Goal: Complete application form

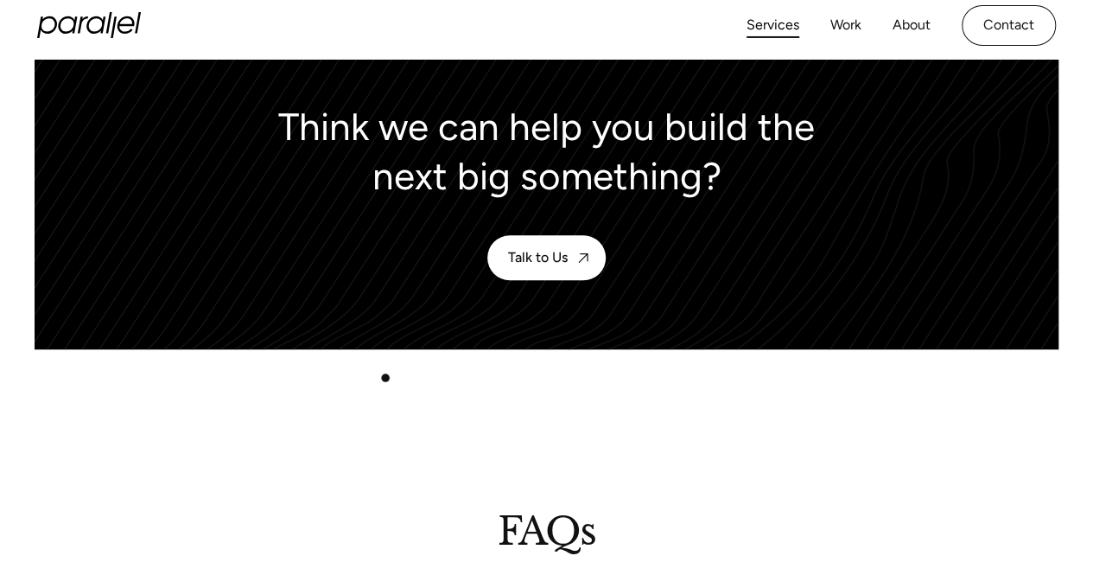
scroll to position [3858, 0]
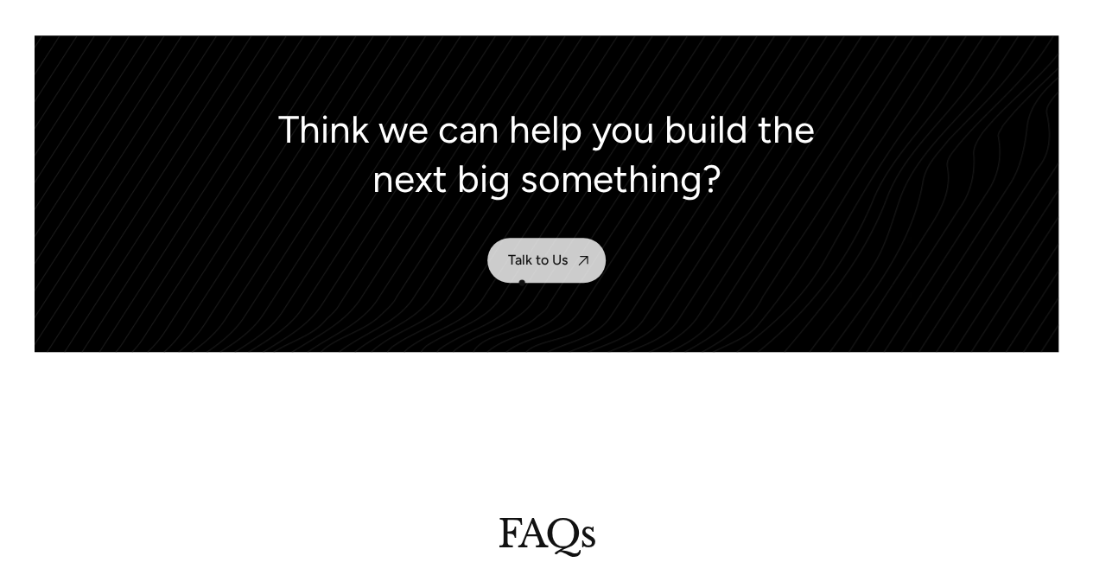
click at [522, 283] on link "Talk to Us" at bounding box center [547, 260] width 118 height 45
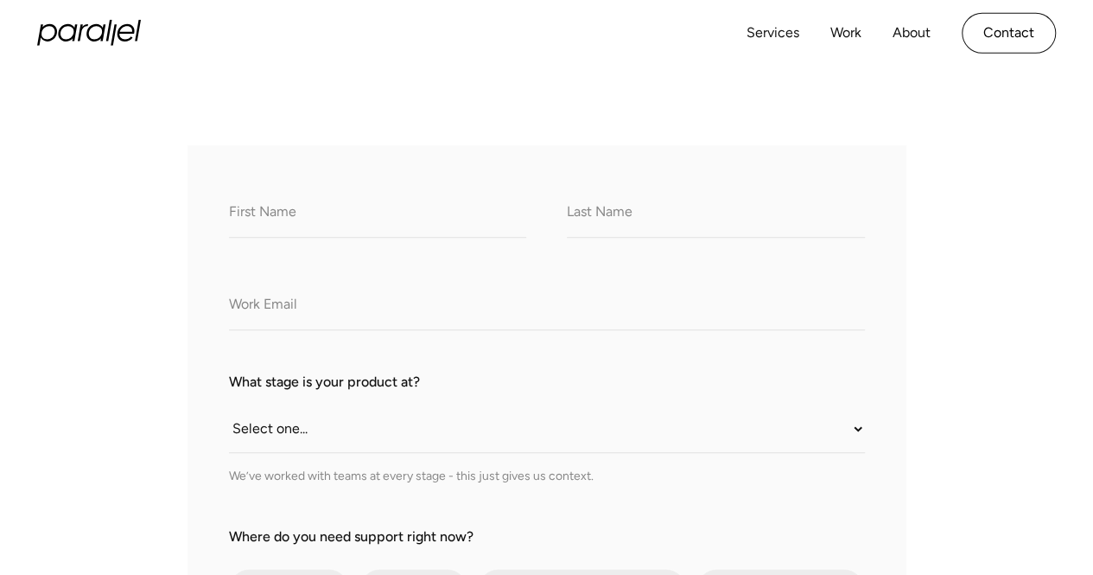
scroll to position [245, 0]
click at [261, 229] on input "What do we call you?" at bounding box center [378, 215] width 298 height 48
type input "jarrett"
click at [607, 210] on input "What do we call you?" at bounding box center [716, 215] width 298 height 48
type input "dargan"
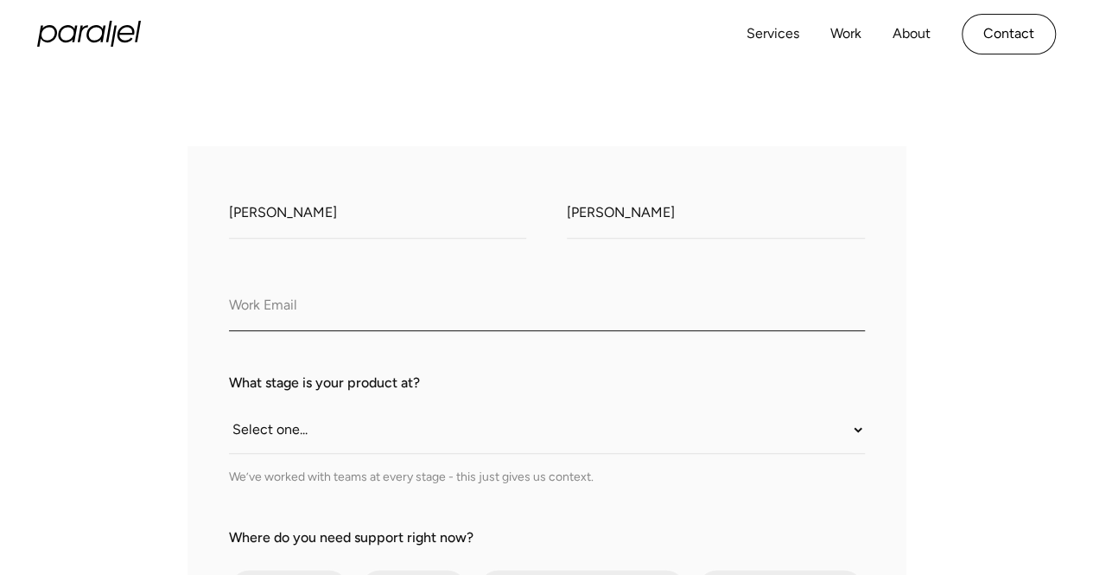
click at [422, 312] on input "Company Email" at bounding box center [547, 308] width 636 height 48
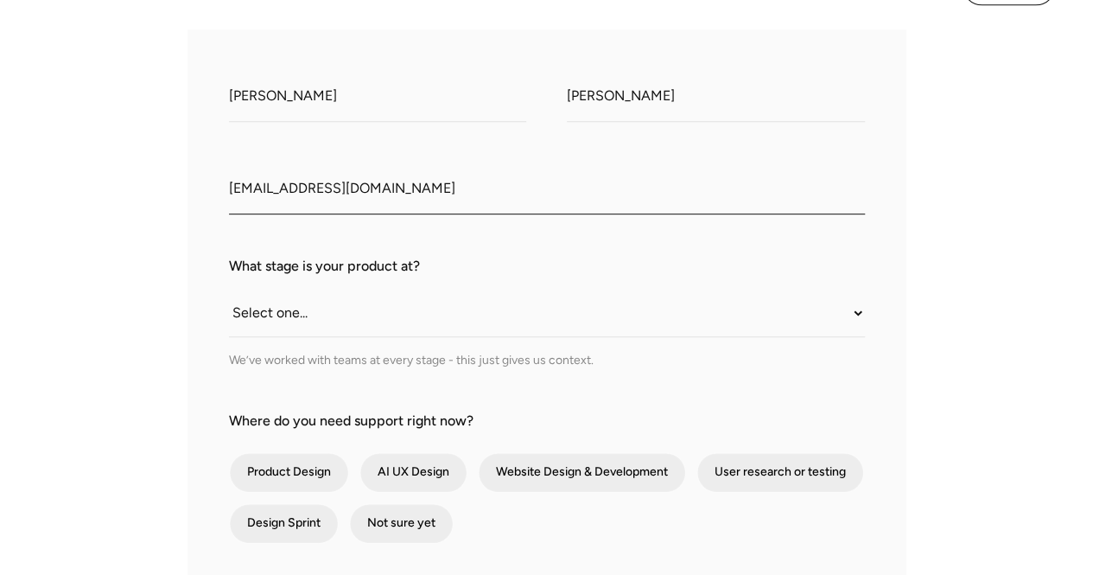
scroll to position [363, 0]
type input "jd@eelcreditline.com"
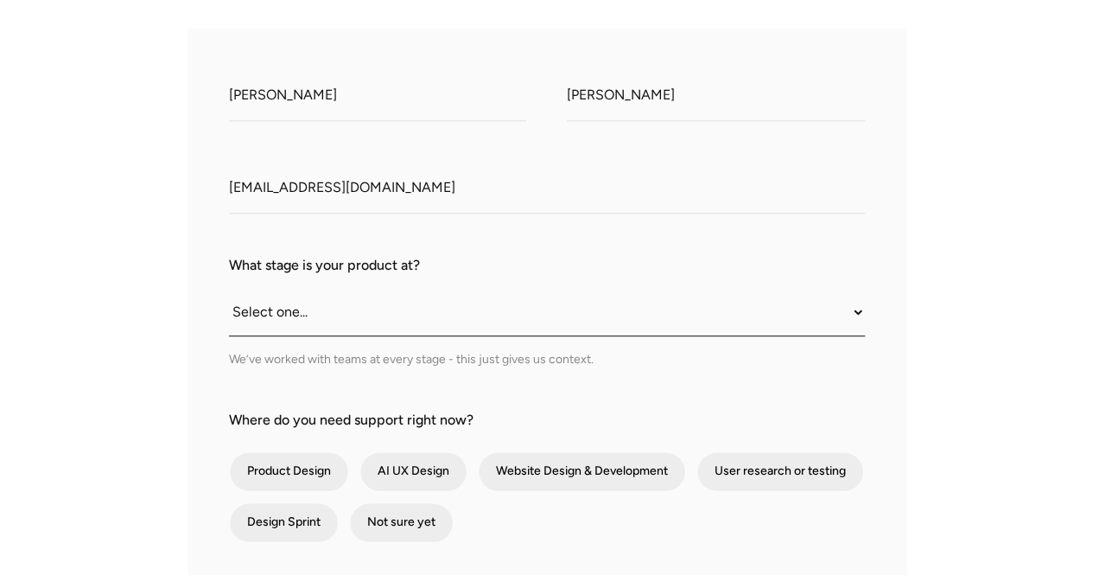
click at [354, 321] on select "Select one... Still an idea Building MVP Live with early users Scaling fast Som…" at bounding box center [547, 313] width 636 height 48
select select "Building MVP"
click at [229, 290] on select "Select one... Still an idea Building MVP Live with early users Scaling fast Som…" at bounding box center [547, 313] width 636 height 48
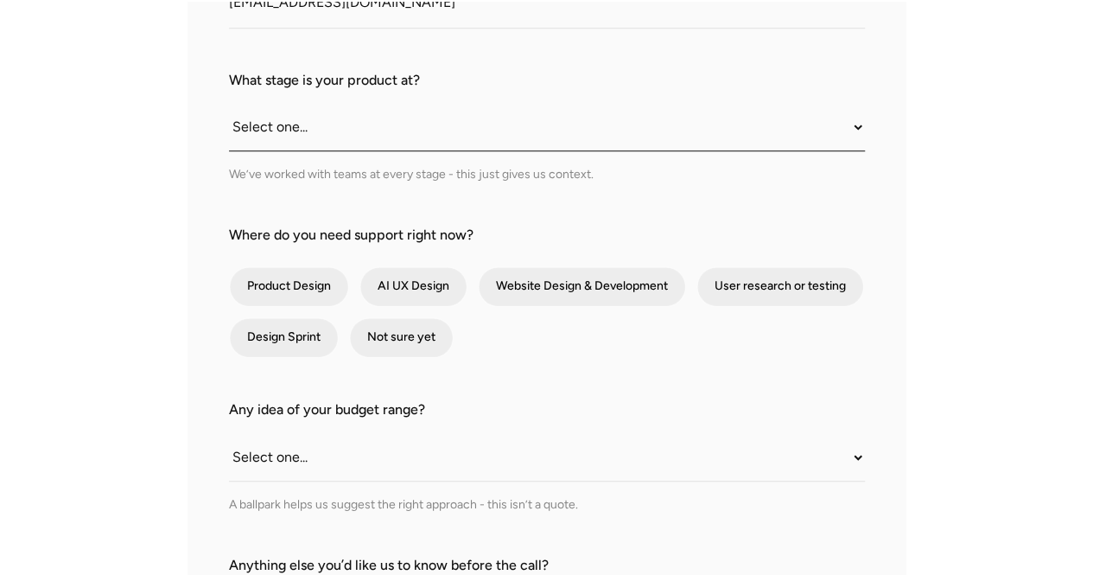
scroll to position [551, 0]
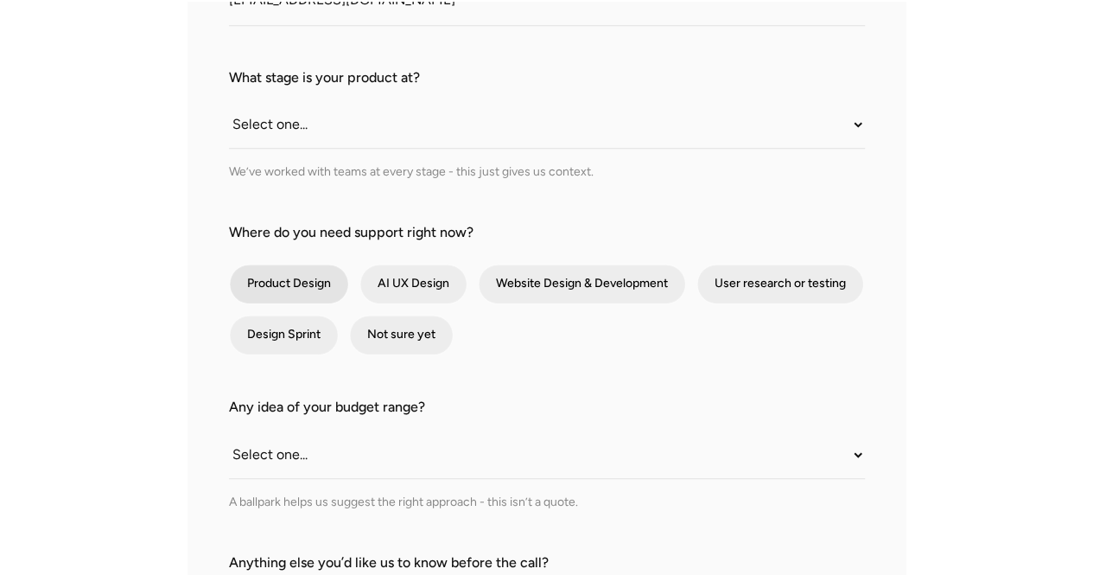
click at [290, 289] on div "contact-form" at bounding box center [289, 283] width 118 height 39
click at [258, 289] on input "Product Design" at bounding box center [252, 283] width 11 height 11
checkbox input "true"
click at [290, 334] on div "contact-form" at bounding box center [284, 334] width 108 height 39
click at [258, 334] on input "Design Sprint" at bounding box center [252, 334] width 11 height 11
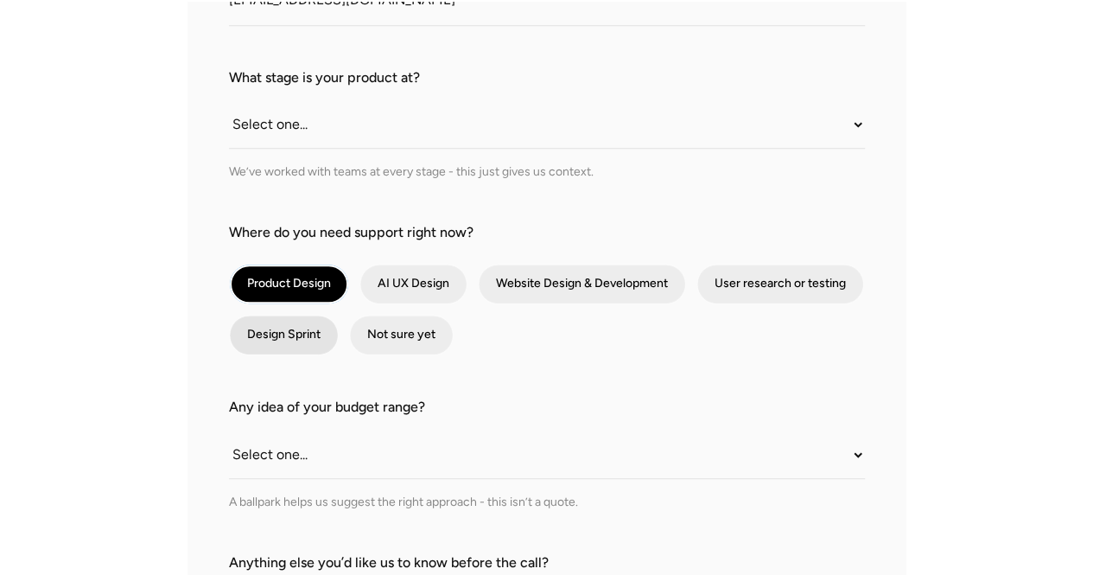
checkbox input "true"
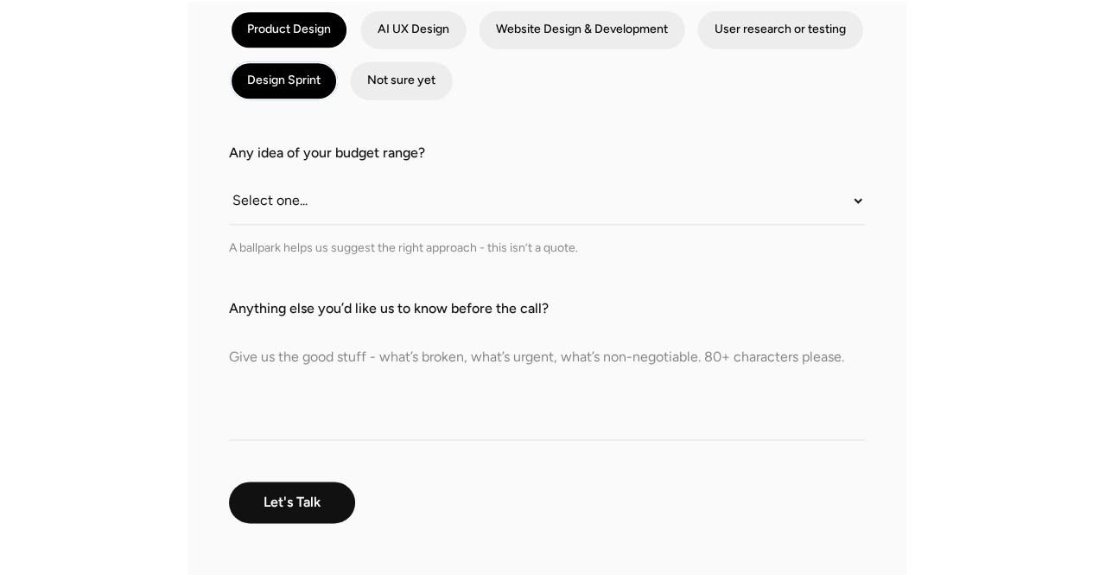
scroll to position [809, 0]
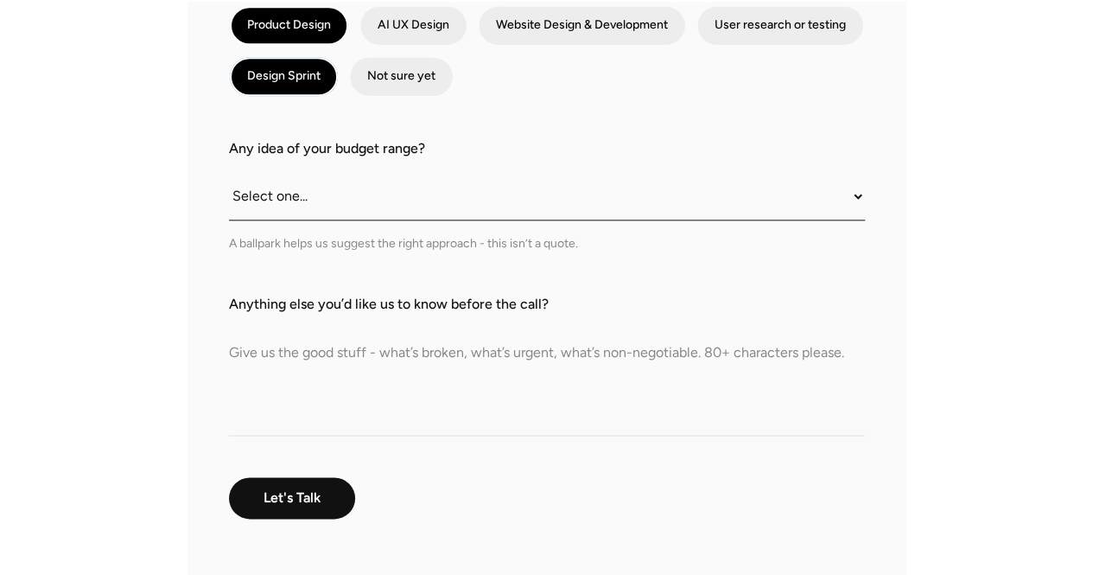
click at [339, 209] on select "Select one... Under $10K $10K–$25K $25K–$50K $50K+" at bounding box center [547, 197] width 636 height 48
select select "Under $10K"
click at [229, 173] on select "Select one... Under $10K $10K–$25K $25K–$50K $50K+" at bounding box center [547, 197] width 636 height 48
click at [321, 360] on textarea "Anything else you’d like us to know before the call?" at bounding box center [547, 375] width 636 height 121
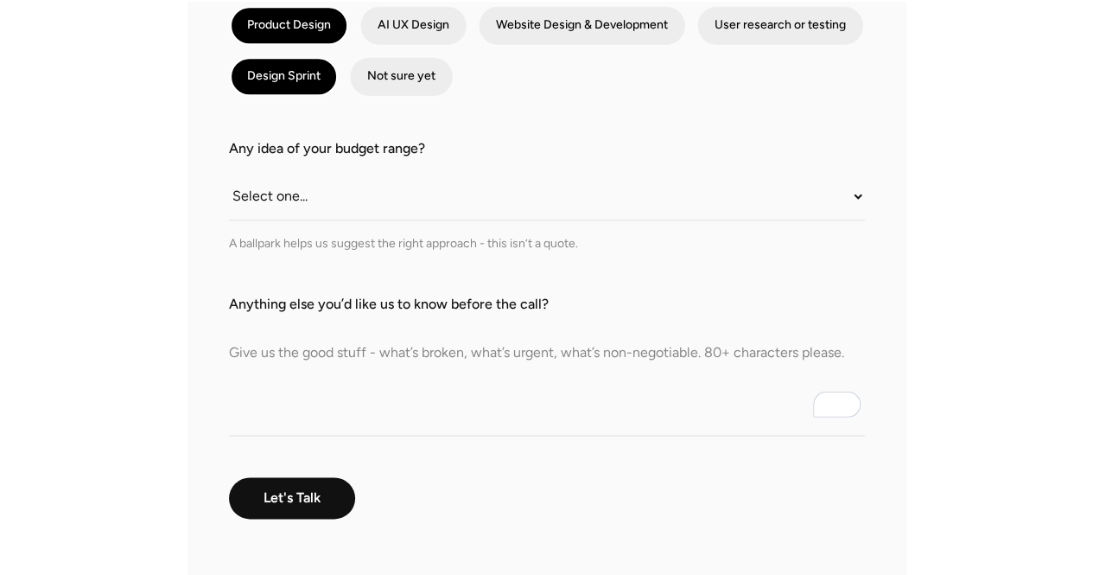
type textarea "c"
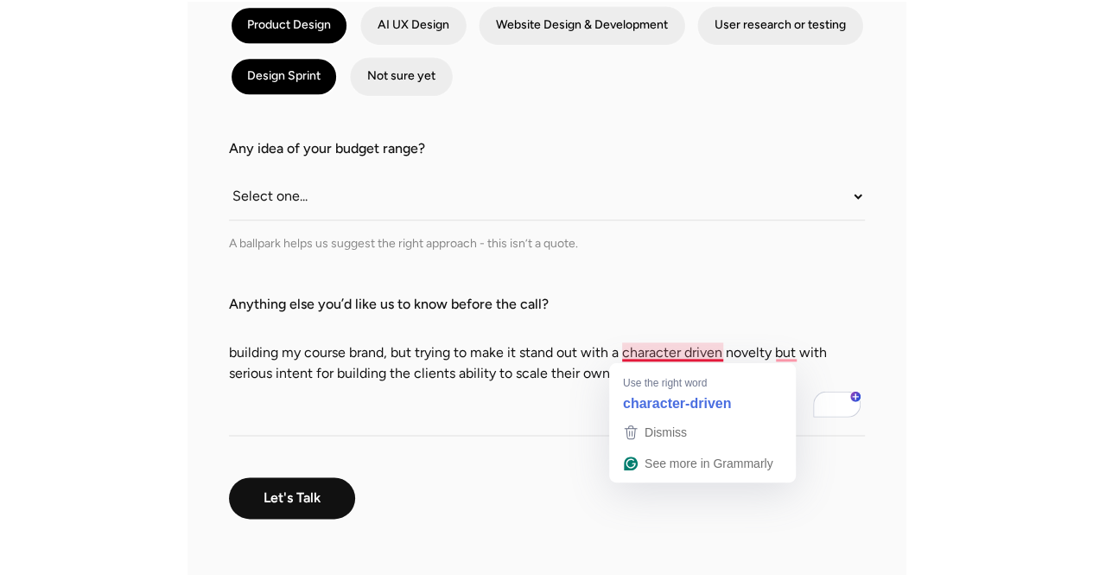
drag, startPoint x: 688, startPoint y: 359, endPoint x: 688, endPoint y: 388, distance: 29.4
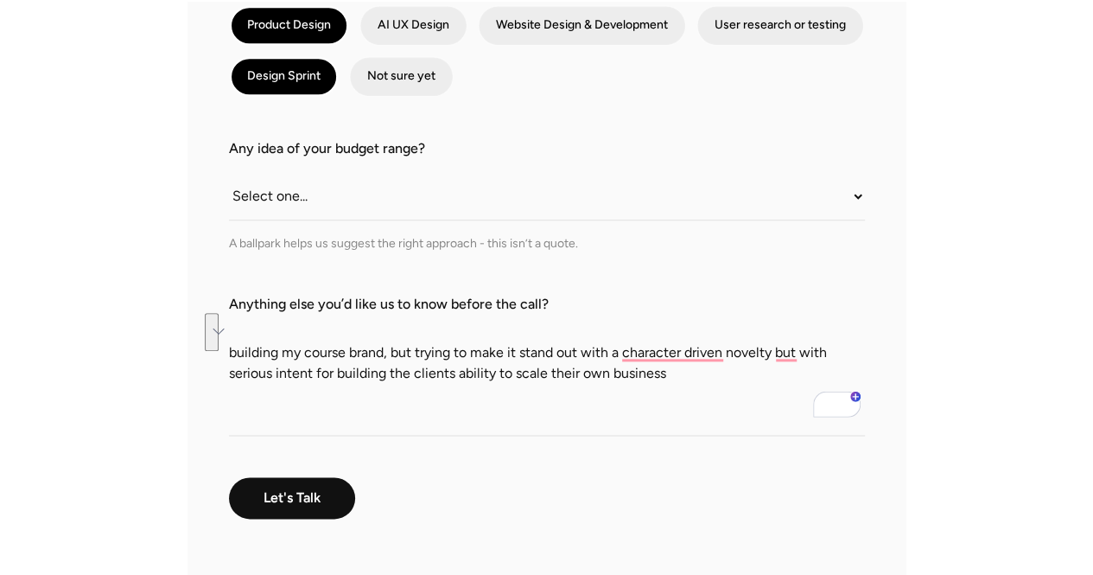
click at [688, 388] on textarea "building my course brand, but trying to make it stand out with a character driv…" at bounding box center [547, 375] width 636 height 121
click at [671, 364] on textarea "building my course brand, but trying to make it stand out with a character-driv…" at bounding box center [547, 375] width 636 height 121
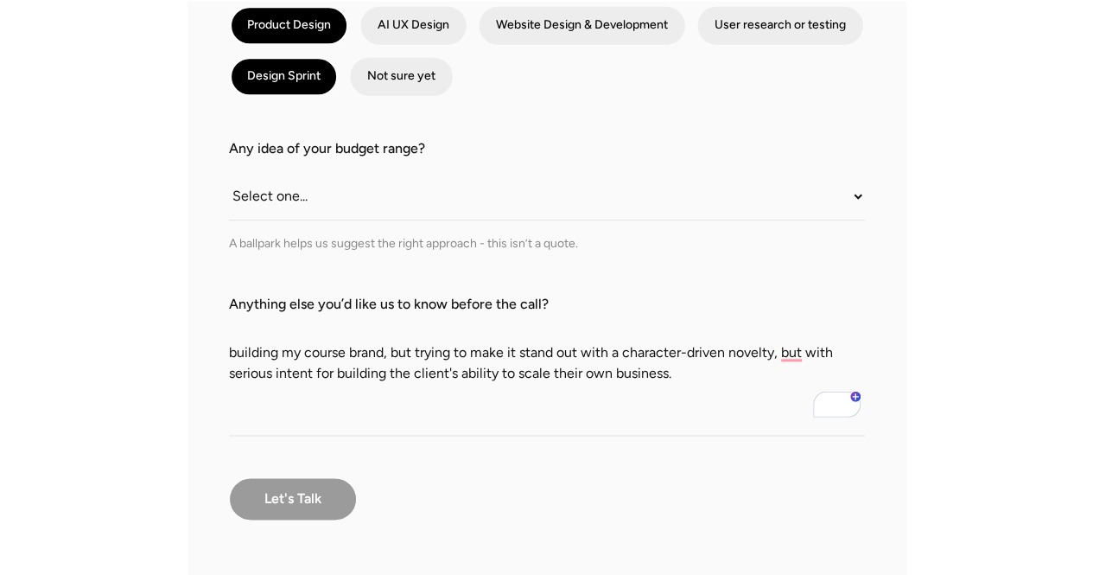
type textarea "building my course brand, but trying to make it stand out with a character-driv…"
click at [290, 513] on input "Let's Talk" at bounding box center [293, 498] width 128 height 43
type input "Please wait..."
